Goal: Task Accomplishment & Management: Complete application form

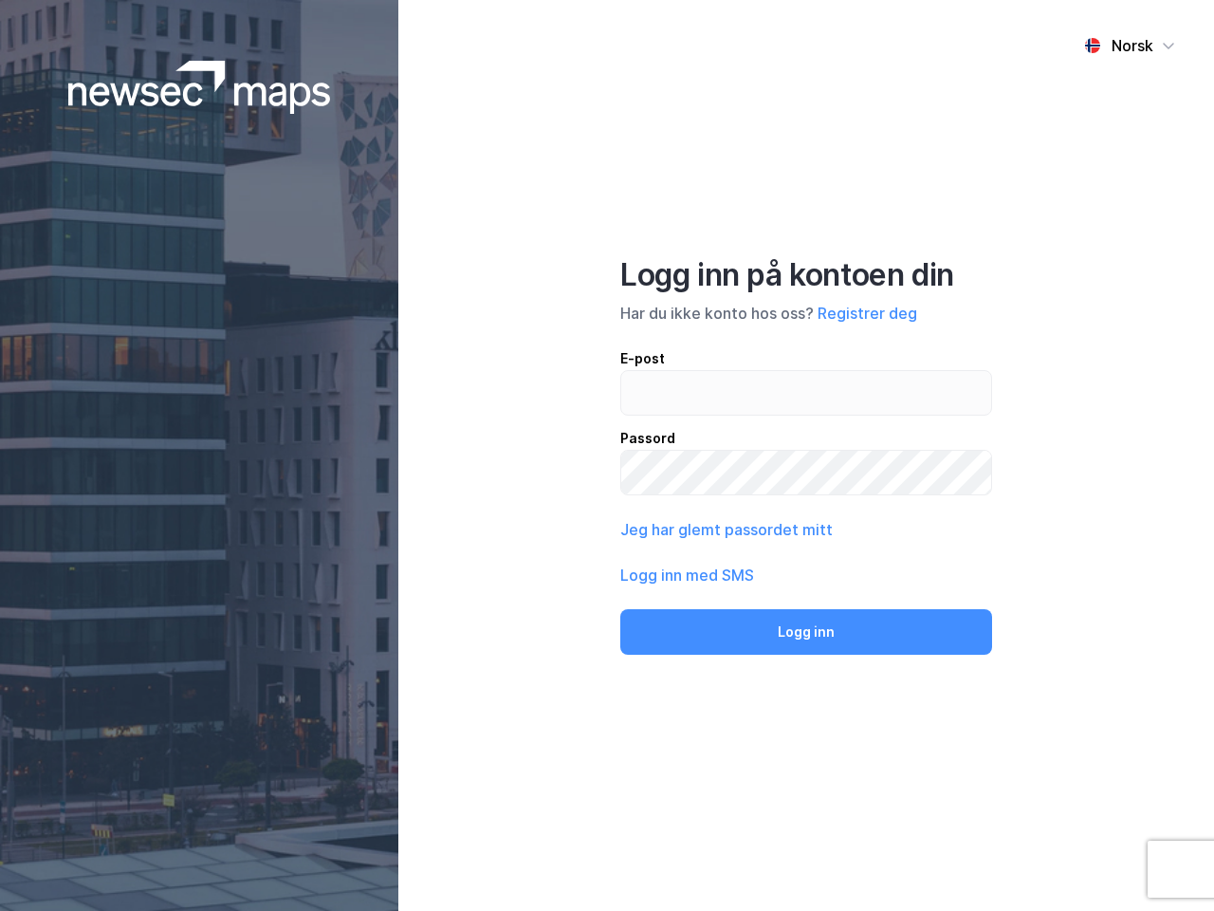
click at [607, 455] on div "Norsk Logg inn på kontoen din Har du ikke konto hos oss? Registrer deg E-post P…" at bounding box center [806, 455] width 816 height 911
click at [199, 87] on img at bounding box center [199, 87] width 263 height 53
click at [1130, 46] on div "Norsk" at bounding box center [1133, 45] width 42 height 23
click at [867, 313] on button "Registrer deg" at bounding box center [868, 313] width 100 height 23
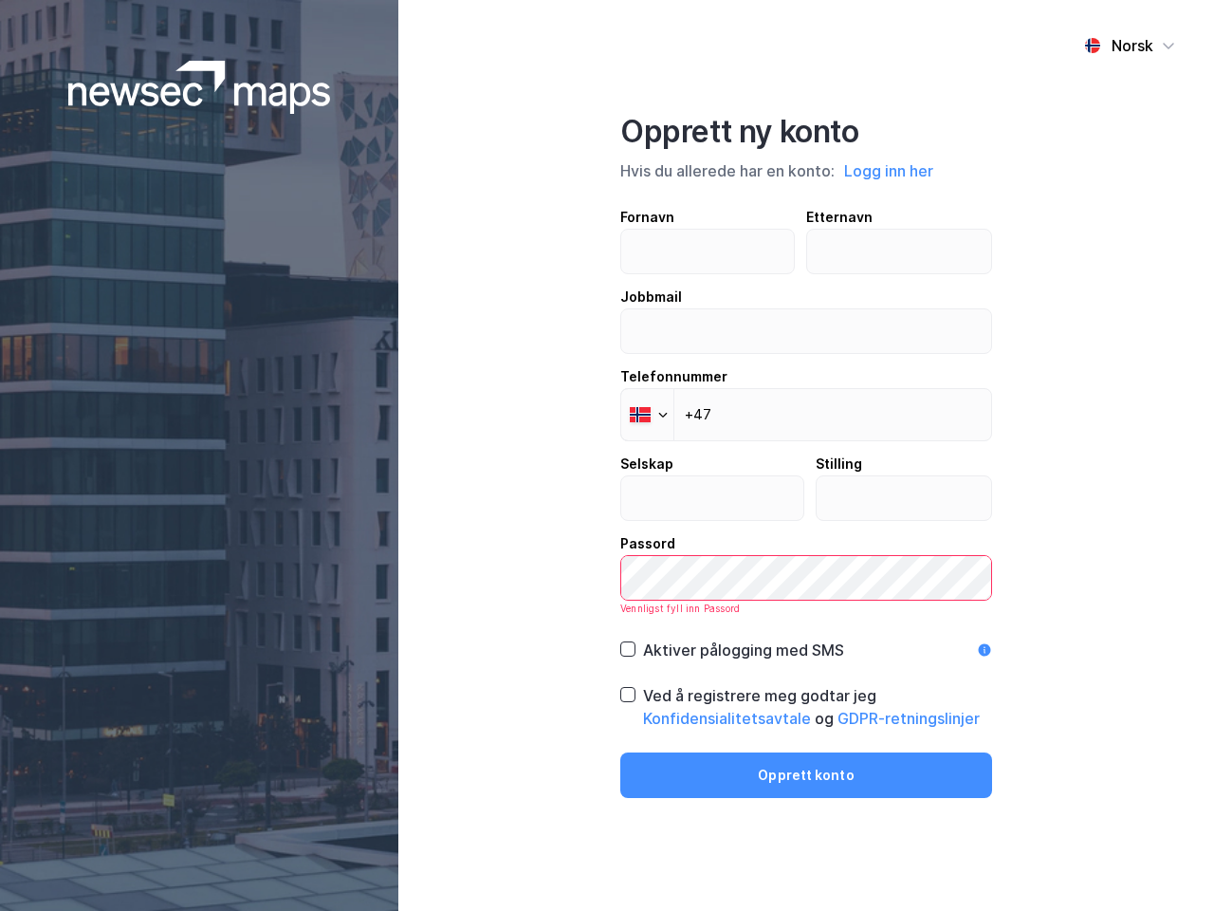
click at [806, 632] on div "Opprett ny konto Hvis du allerede har en konto: Logg inn her Fornavn Etternavn …" at bounding box center [806, 455] width 372 height 685
